Goal: Task Accomplishment & Management: Manage account settings

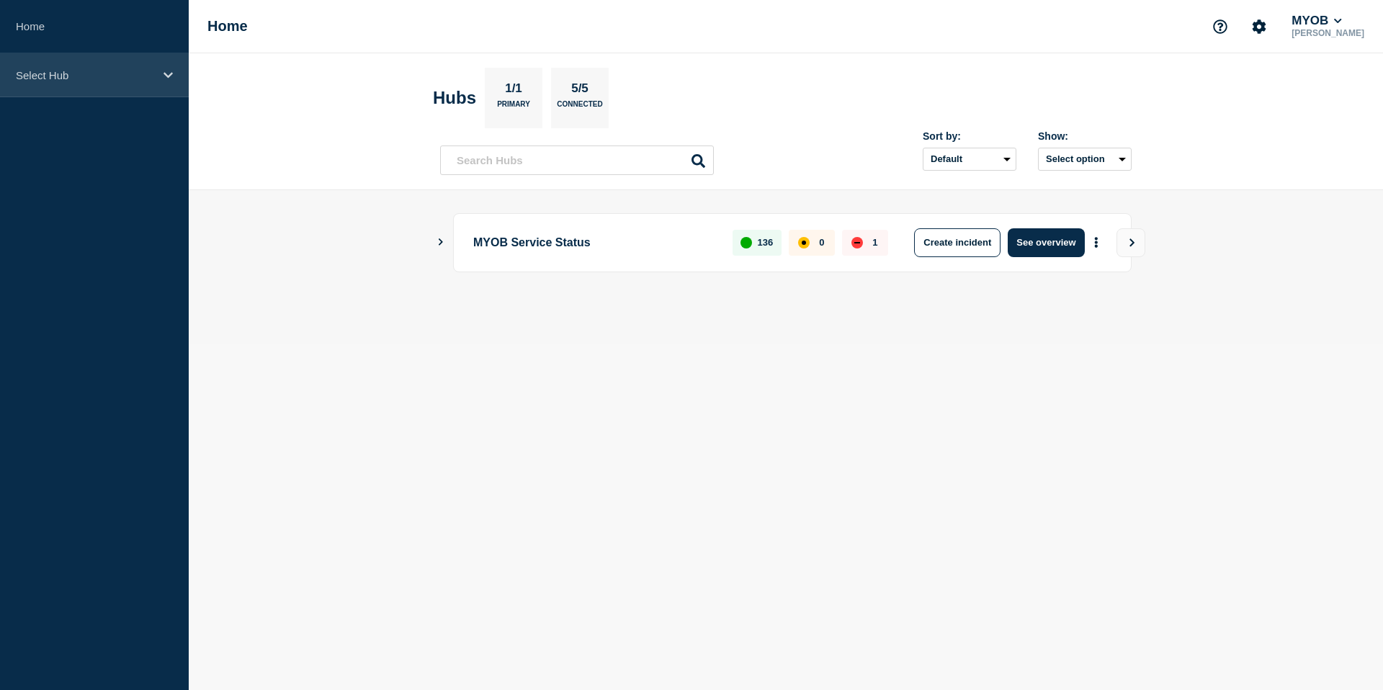
click at [134, 81] on p "Select Hub" at bounding box center [85, 75] width 138 height 12
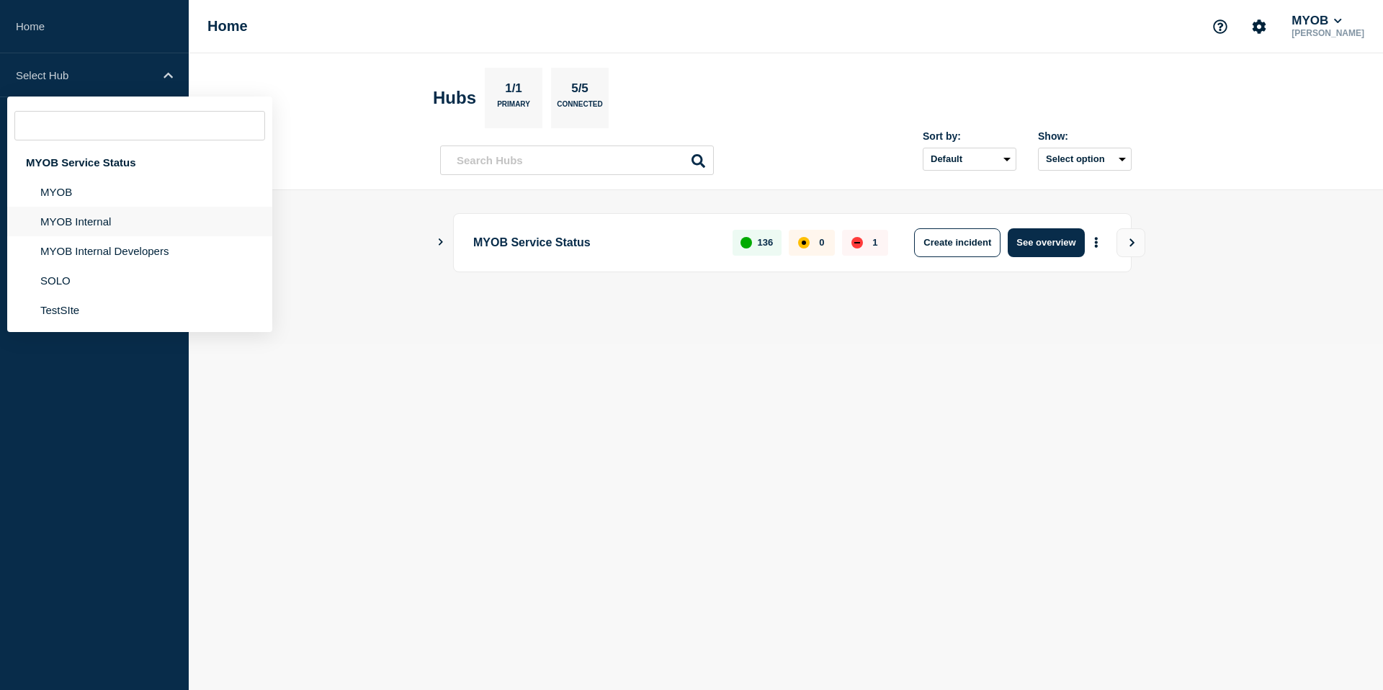
click at [96, 233] on li "MYOB Internal" at bounding box center [139, 222] width 265 height 30
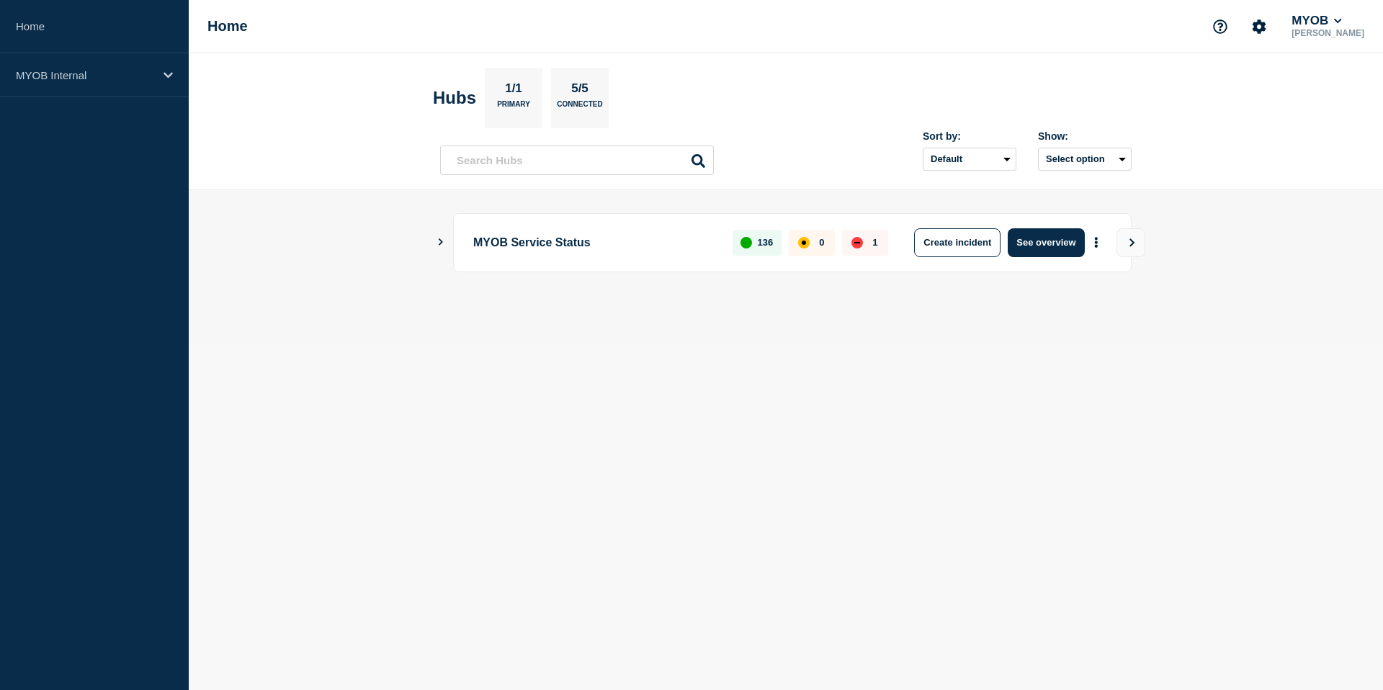
click at [242, 253] on main "MYOB Service Status 136 0 1 Create incident See overview" at bounding box center [786, 266] width 1194 height 153
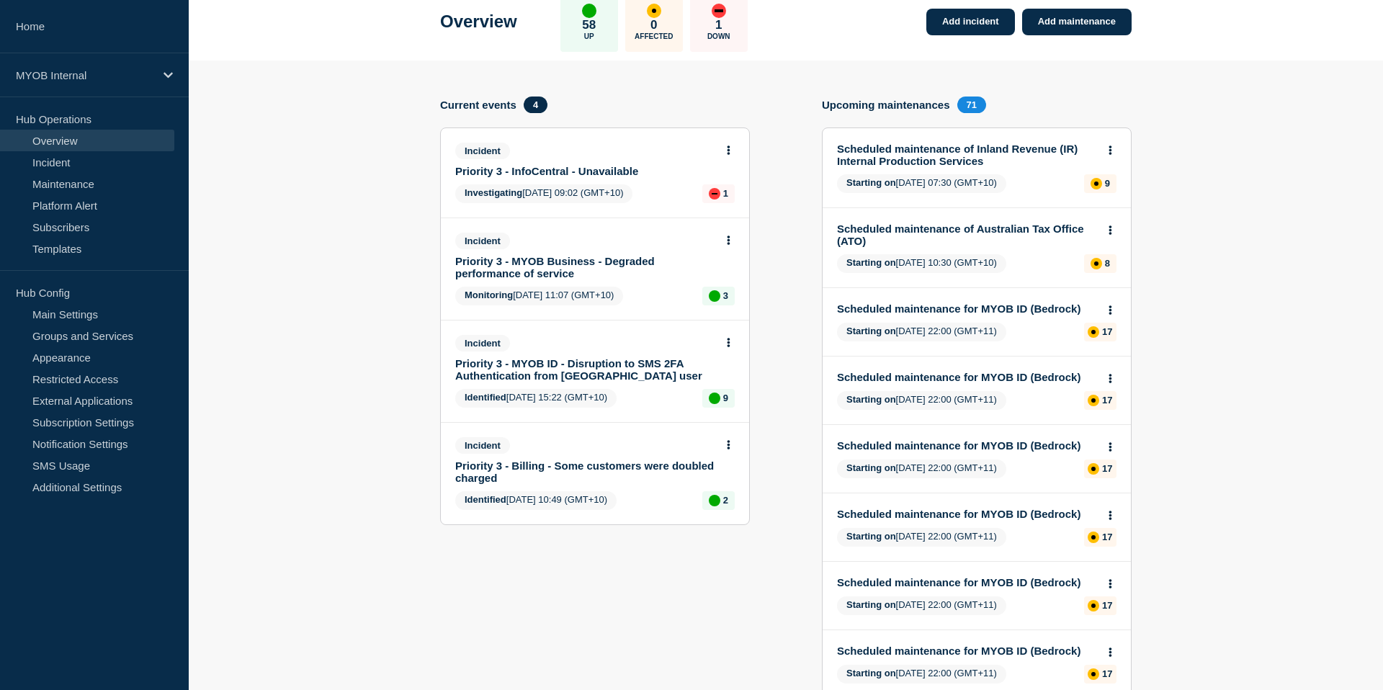
scroll to position [82, 0]
click at [81, 228] on link "Subscribers" at bounding box center [87, 227] width 174 height 22
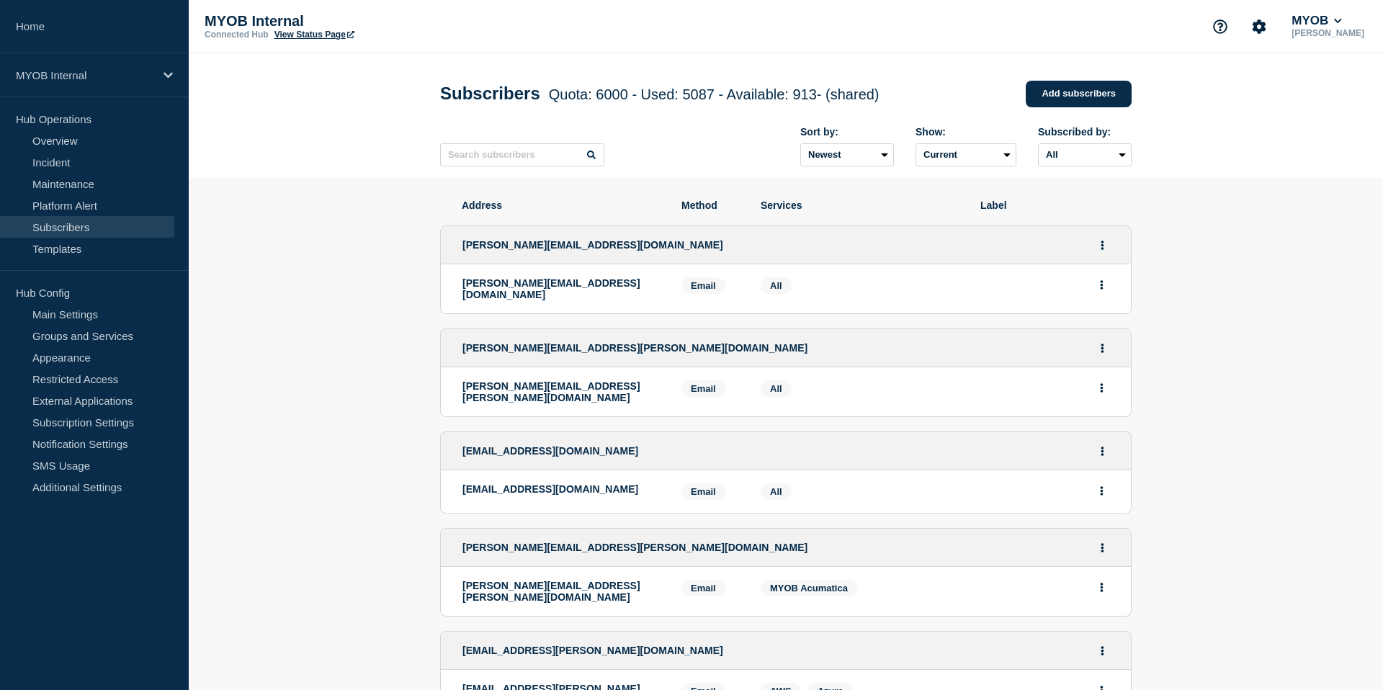
click at [50, 37] on link "Home" at bounding box center [94, 26] width 189 height 53
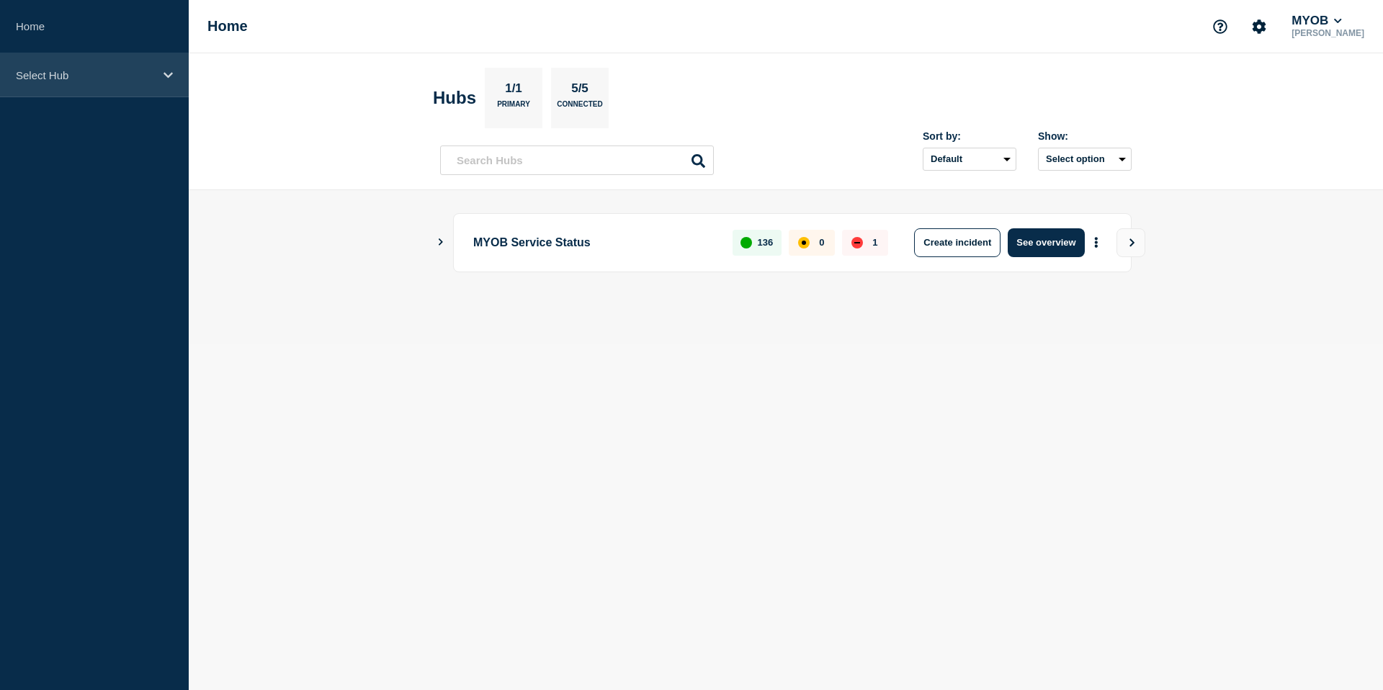
click at [127, 85] on div "Select Hub" at bounding box center [94, 75] width 189 height 44
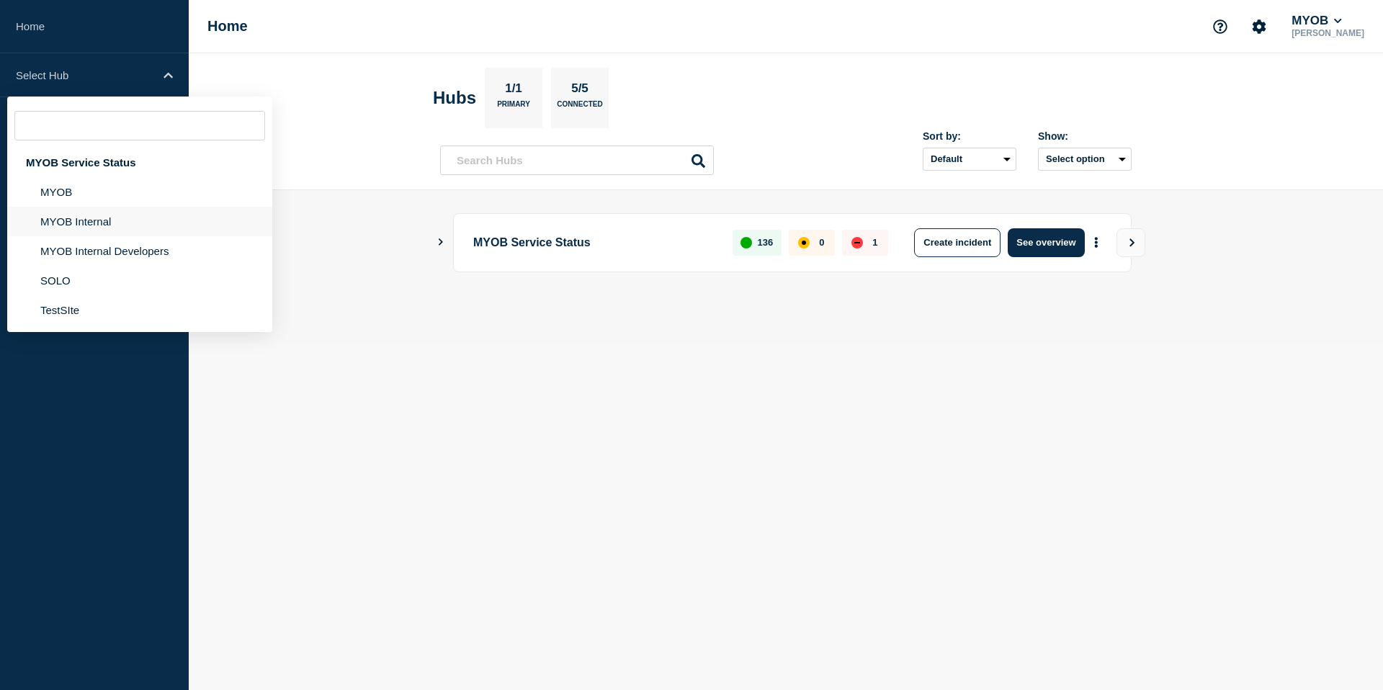
click at [101, 236] on li "MYOB Internal" at bounding box center [139, 222] width 265 height 30
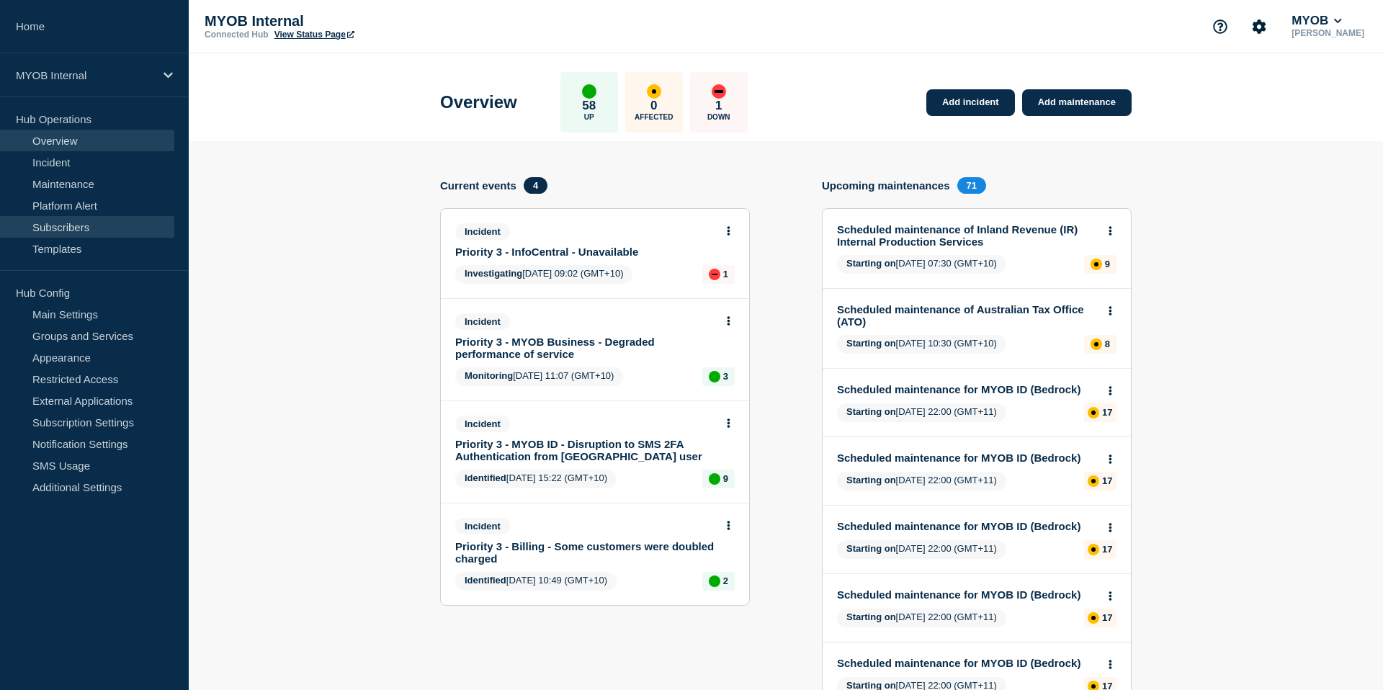
click at [81, 228] on link "Subscribers" at bounding box center [87, 227] width 174 height 22
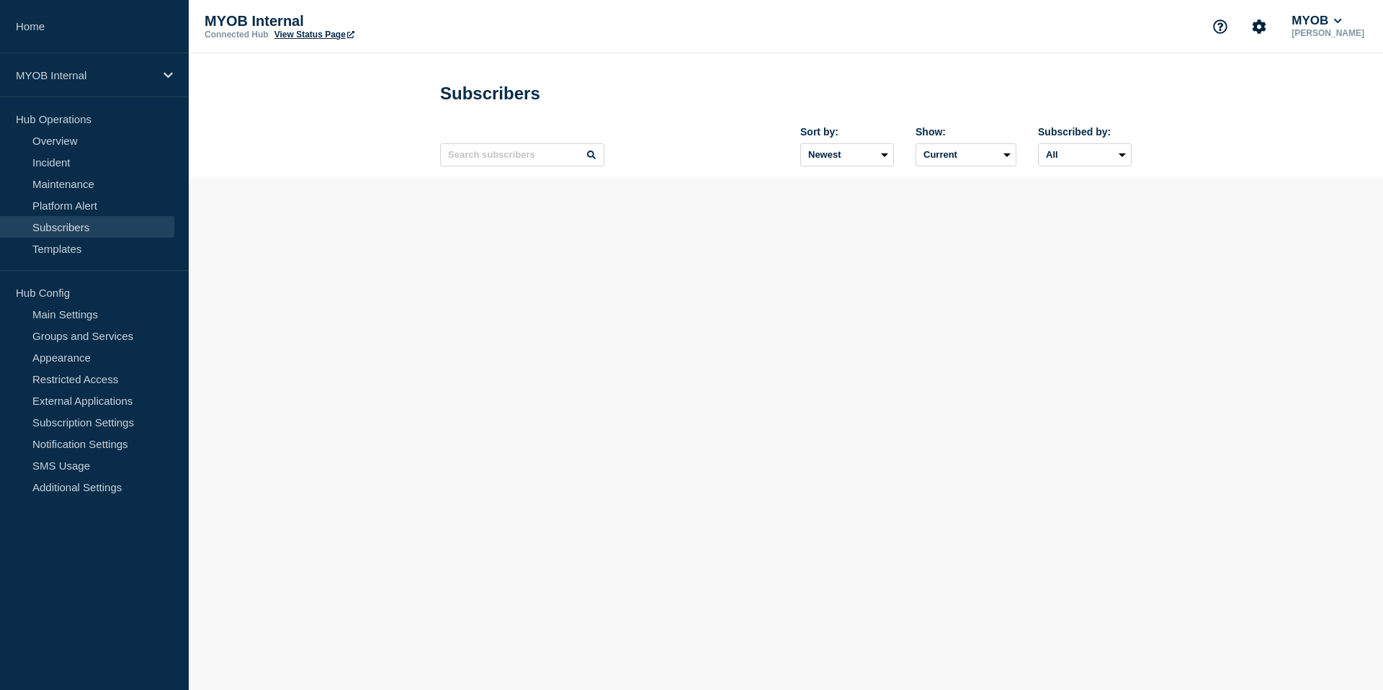
click at [349, 280] on body "Home MYOB Internal Hub Operations Overview Incident Maintenance Platform Alert …" at bounding box center [691, 345] width 1383 height 690
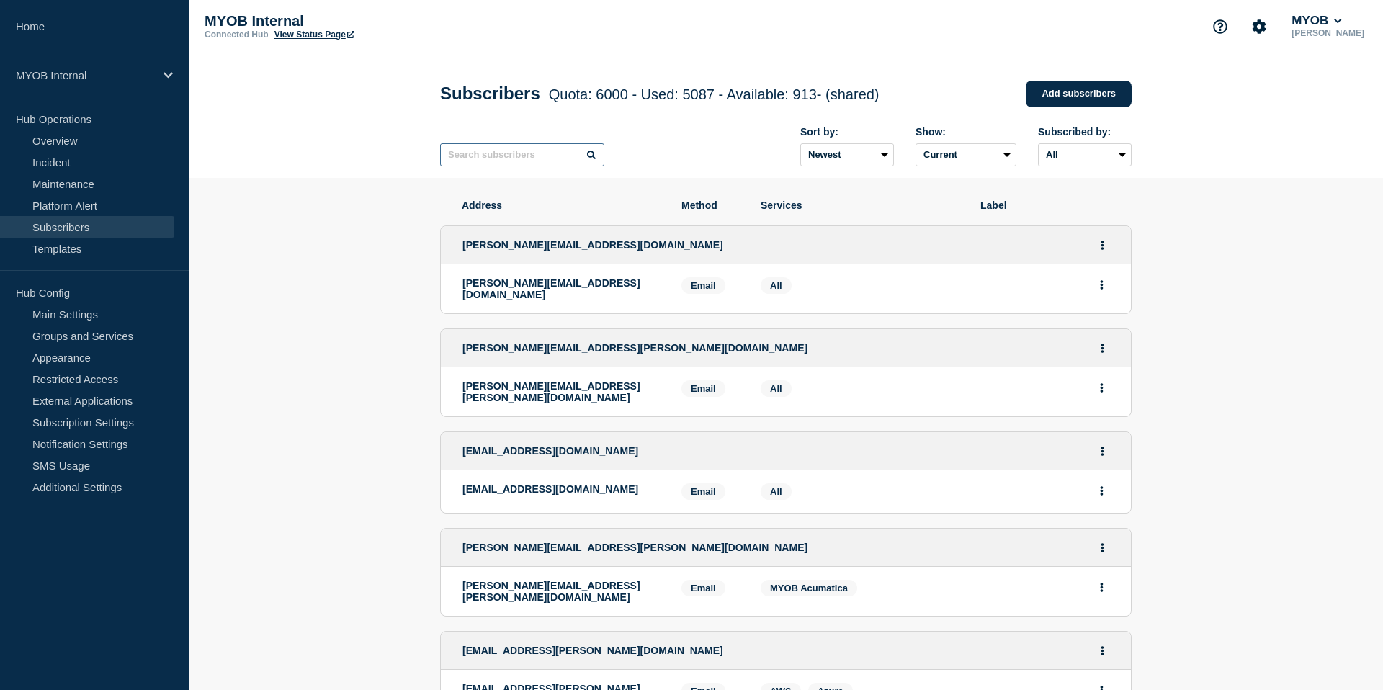
click at [508, 161] on input "text" at bounding box center [522, 154] width 164 height 23
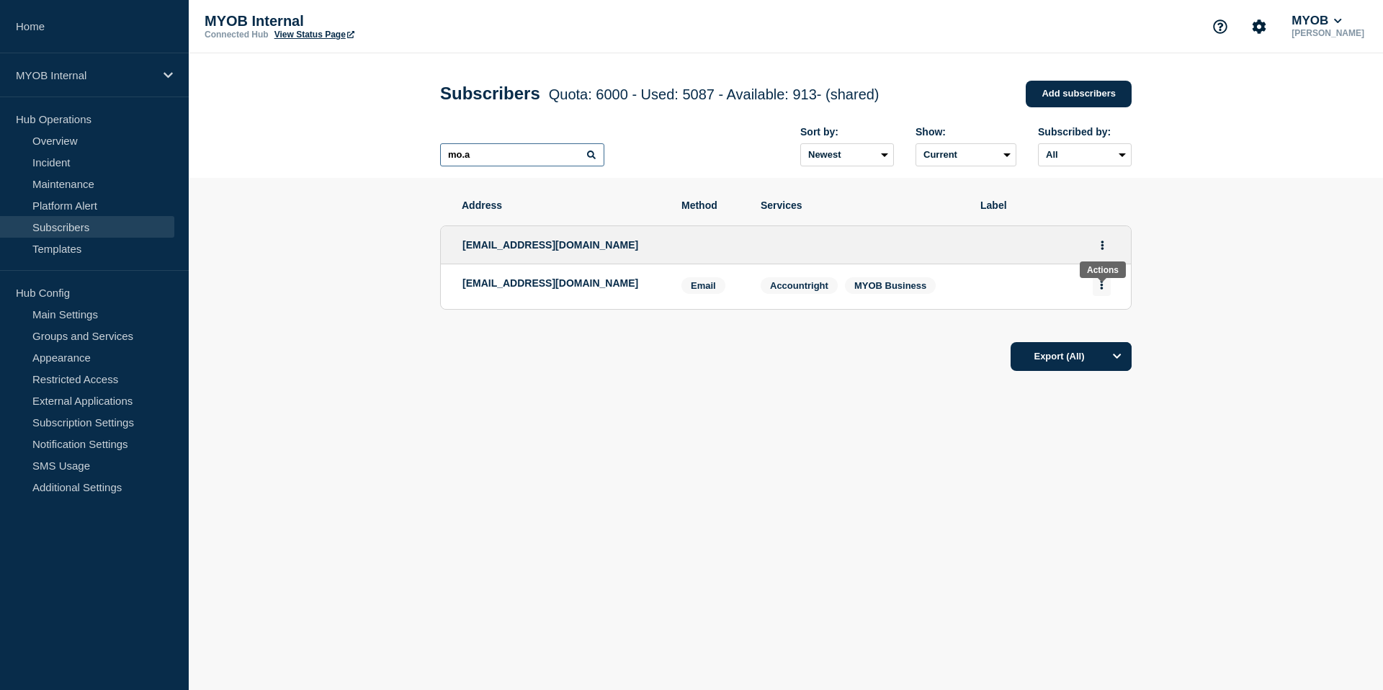
type input "mo.a"
click at [1100, 289] on icon "Actions" at bounding box center [1102, 284] width 4 height 9
click at [1100, 333] on button "Delete" at bounding box center [1100, 328] width 27 height 11
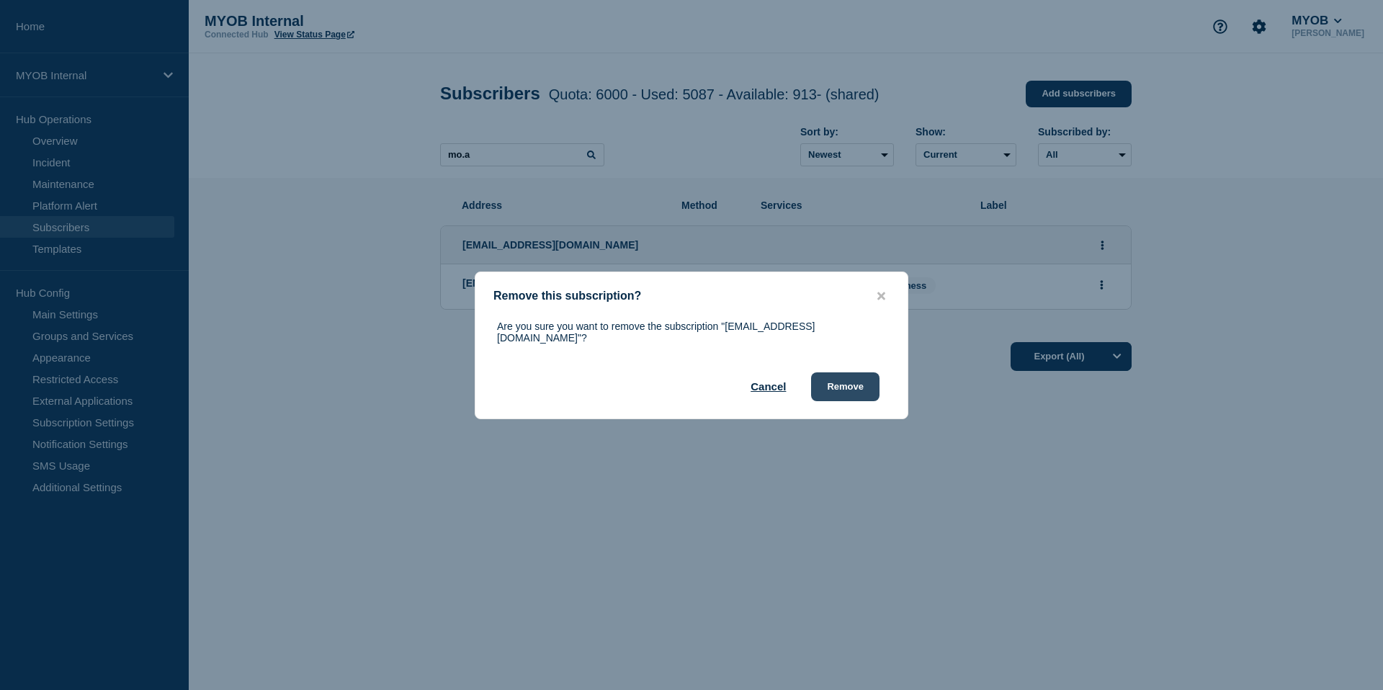
click at [850, 378] on button "Remove" at bounding box center [845, 386] width 68 height 29
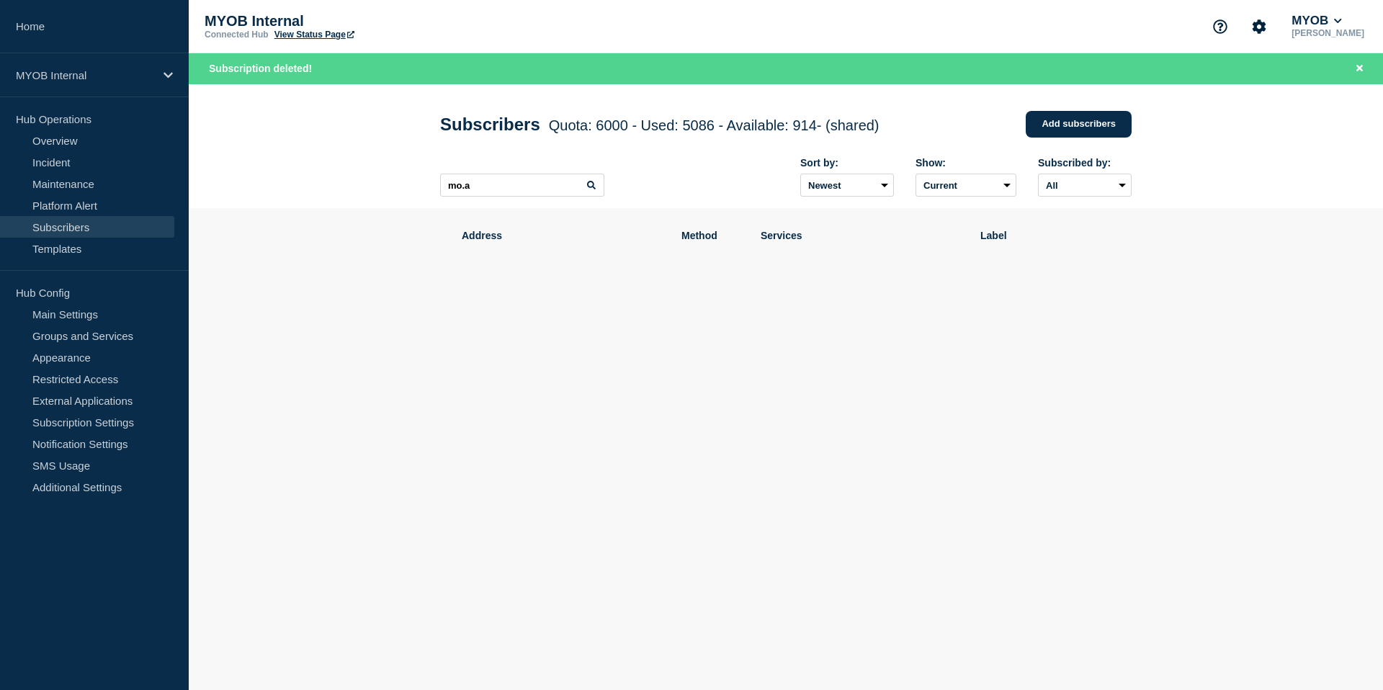
click at [761, 444] on body "Home MYOB Internal Hub Operations Overview Incident Maintenance Platform Alert …" at bounding box center [691, 345] width 1383 height 690
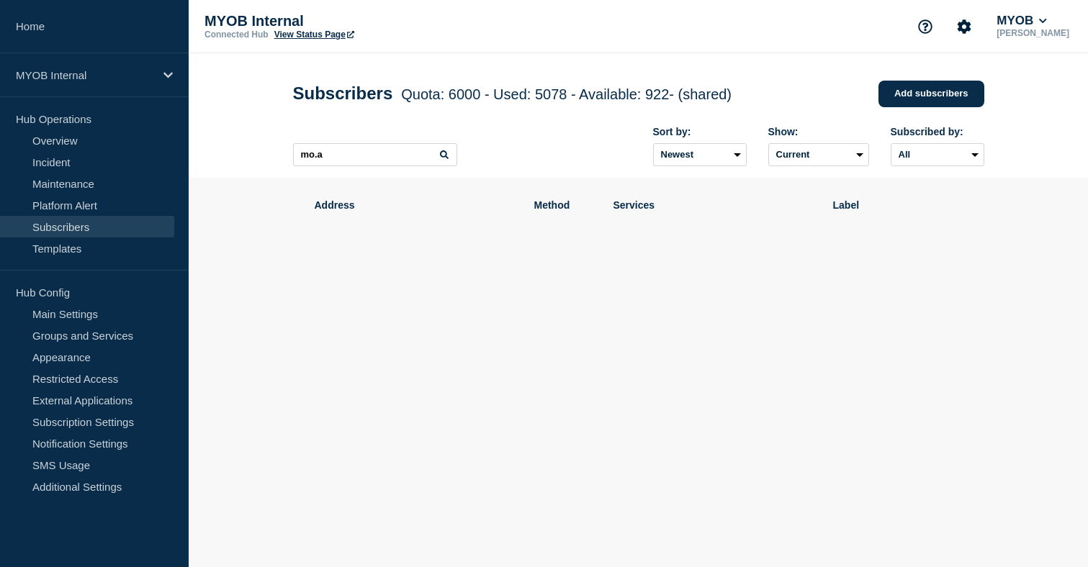
click at [646, 97] on span "Quota: 6000 - Used: 5078 - Available: 922 - (shared)" at bounding box center [566, 94] width 331 height 16
click at [663, 96] on span "Quota: 6000 - Used: 5078 - Available: 922 - (shared)" at bounding box center [566, 94] width 331 height 16
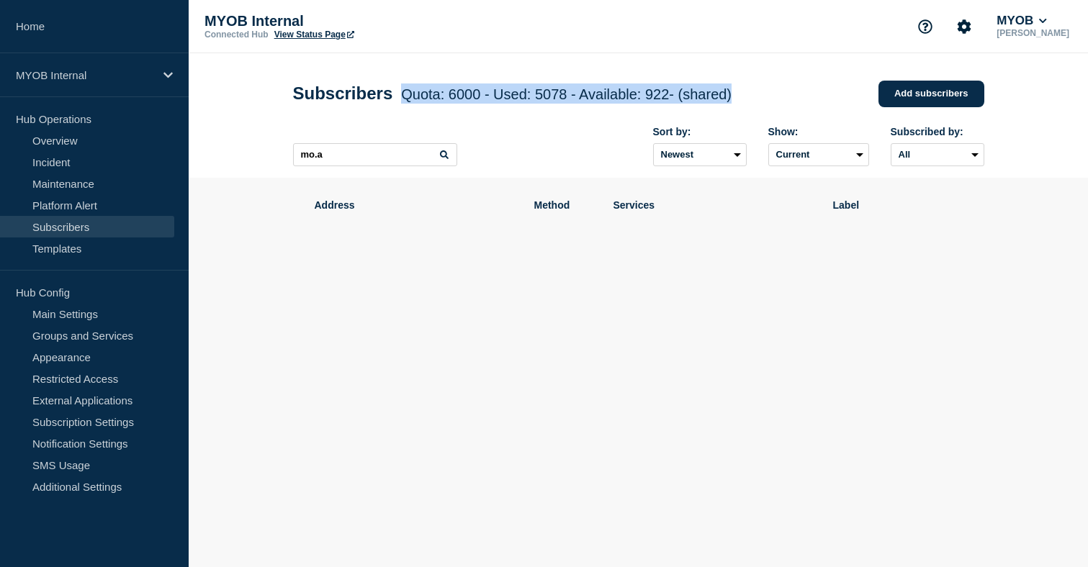
drag, startPoint x: 737, startPoint y: 89, endPoint x: 398, endPoint y: 99, distance: 340.0
click at [398, 99] on div "Subscribers Quota: 6000 - Used: 5078 - Available: 922 - (shared) Quota Used Ava…" at bounding box center [638, 93] width 691 height 43
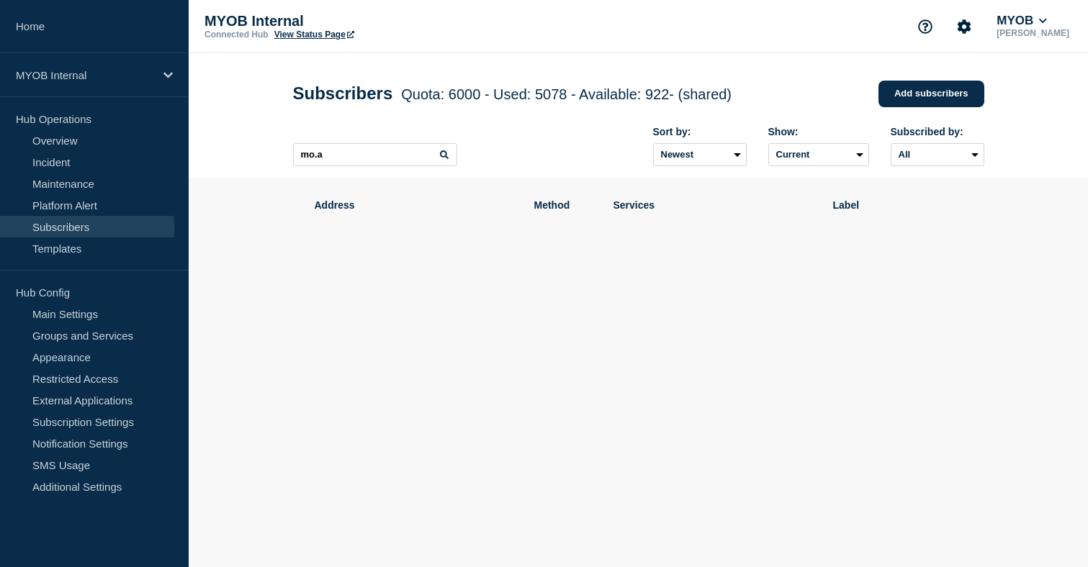
click at [637, 86] on h1 "Subscribers Quota: 6000 - Used: 5078 - Available: 922 - (shared) Quota Used Ava…" at bounding box center [512, 94] width 439 height 20
click at [689, 98] on span "Quota: 6000 - Used: 5078 - Available: 922 - (shared)" at bounding box center [566, 94] width 331 height 16
drag, startPoint x: 743, startPoint y: 96, endPoint x: 490, endPoint y: 112, distance: 253.9
click at [490, 112] on div "Subscribers Quota: 6000 - Used: 5078 - Available: 922 - (shared) Quota Used Ava…" at bounding box center [638, 93] width 691 height 43
